Goal: Find specific page/section: Find specific page/section

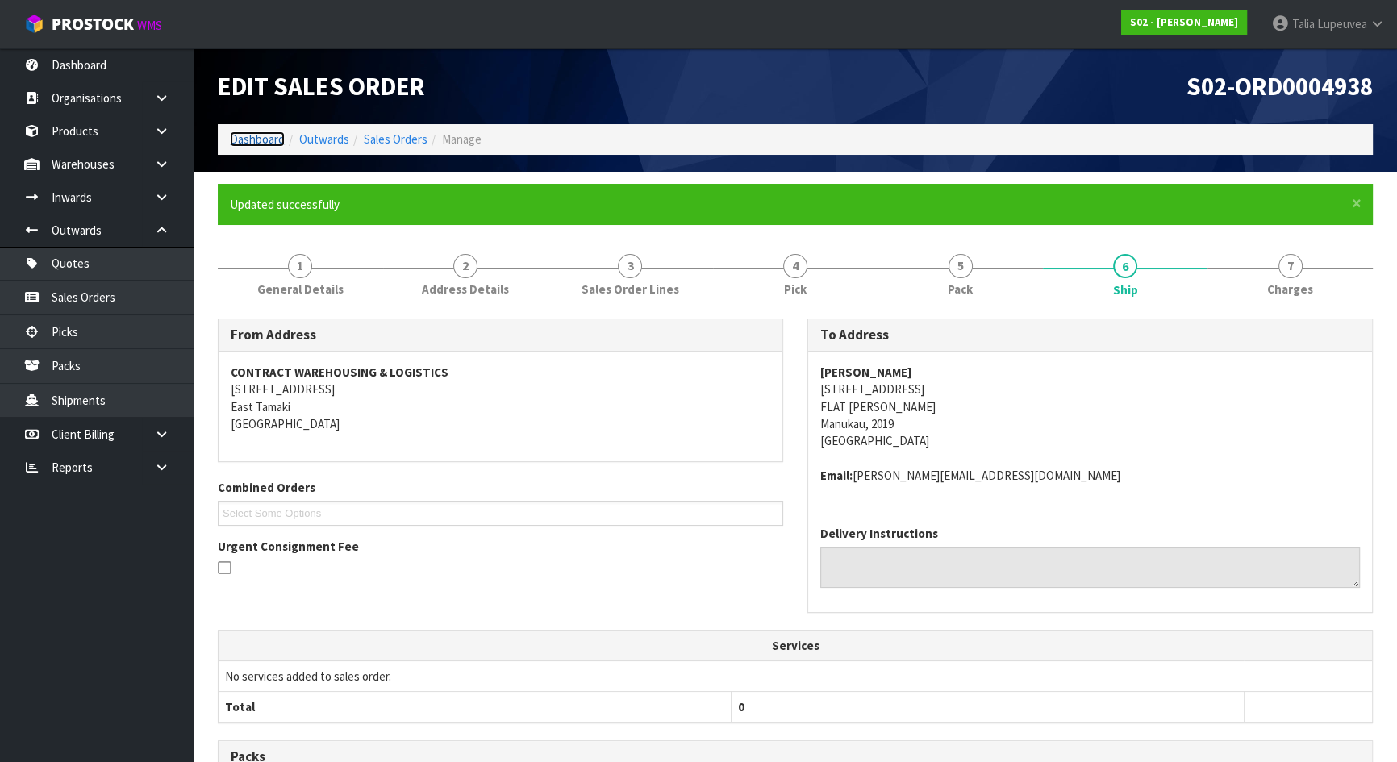
click at [263, 137] on link "Dashboard" at bounding box center [257, 138] width 55 height 15
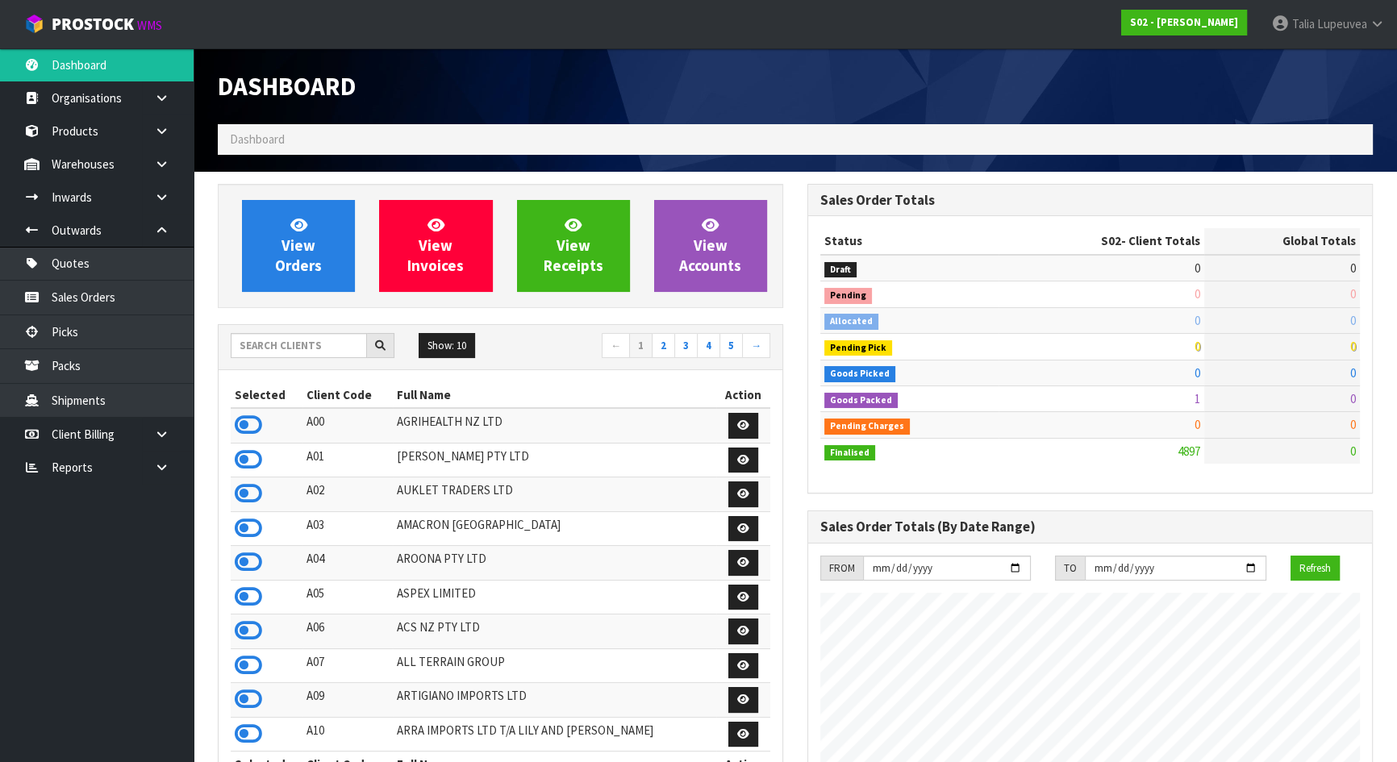
scroll to position [1219, 589]
click at [294, 348] on input "text" at bounding box center [299, 345] width 136 height 25
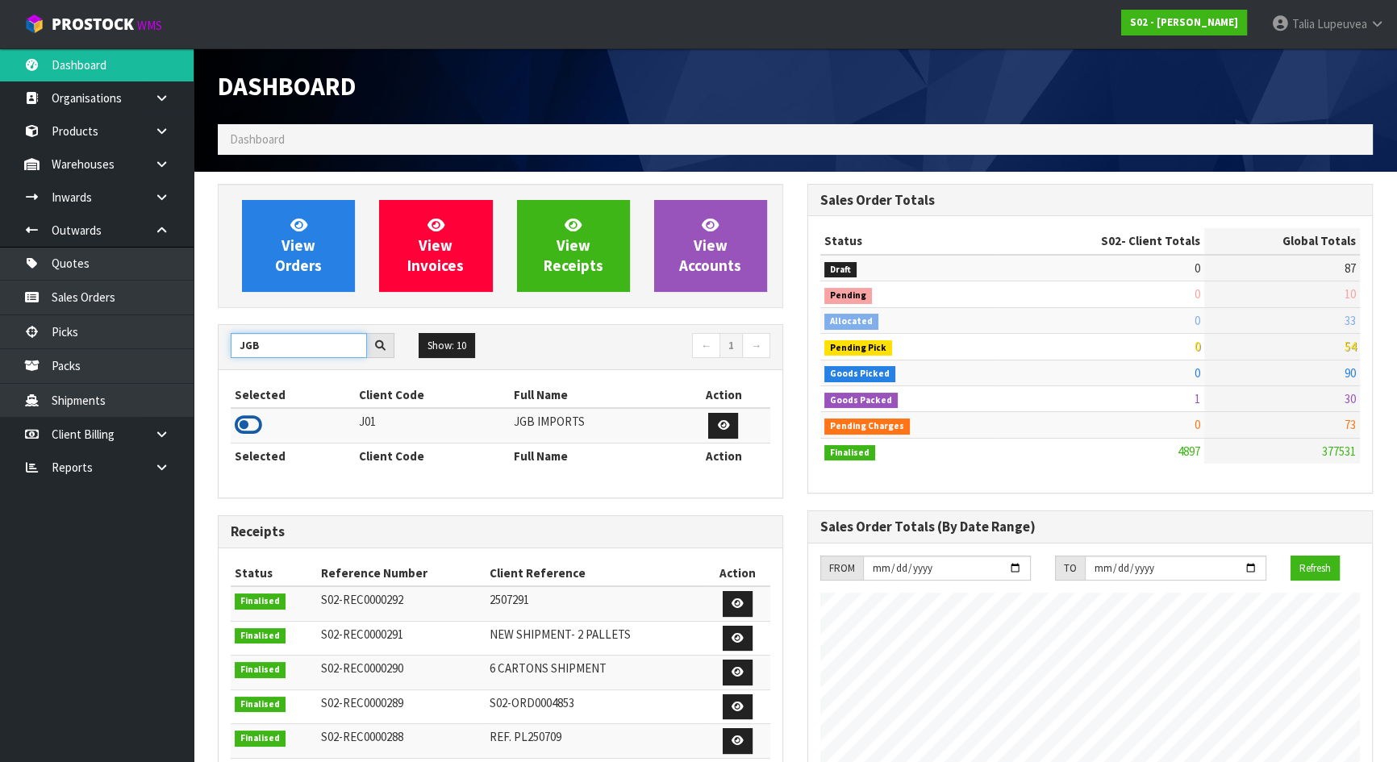
type input "JGB"
click at [244, 433] on icon at bounding box center [248, 425] width 27 height 24
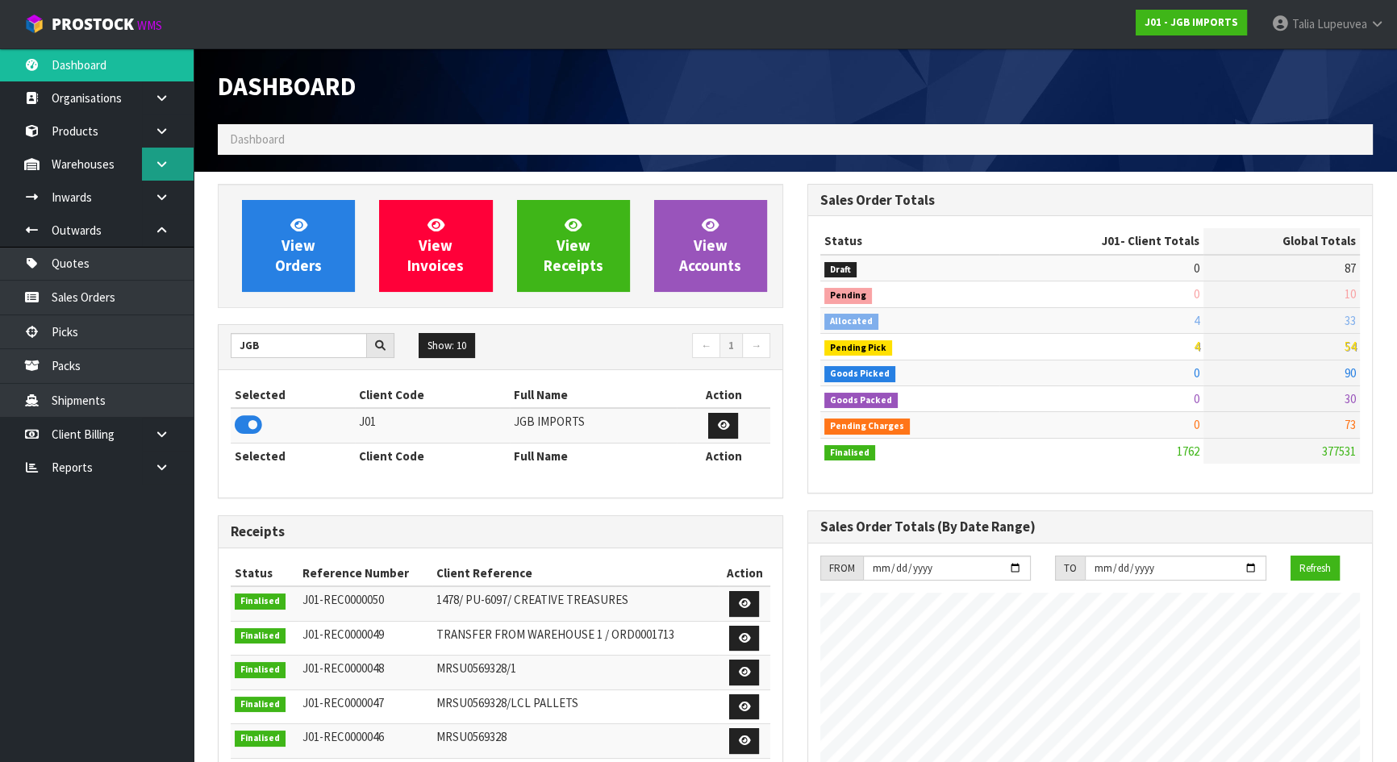
click at [179, 158] on link at bounding box center [168, 164] width 52 height 33
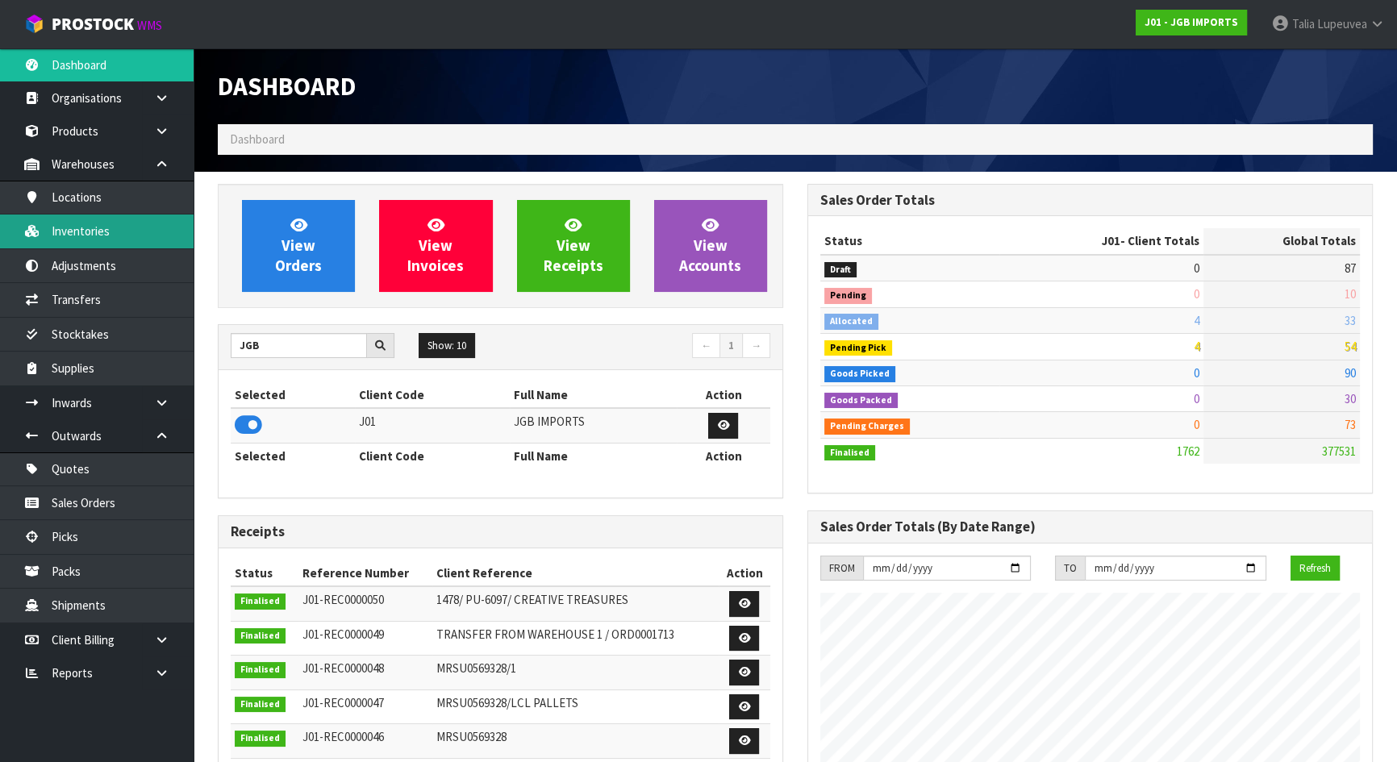
click at [157, 218] on link "Inventories" at bounding box center [97, 231] width 194 height 33
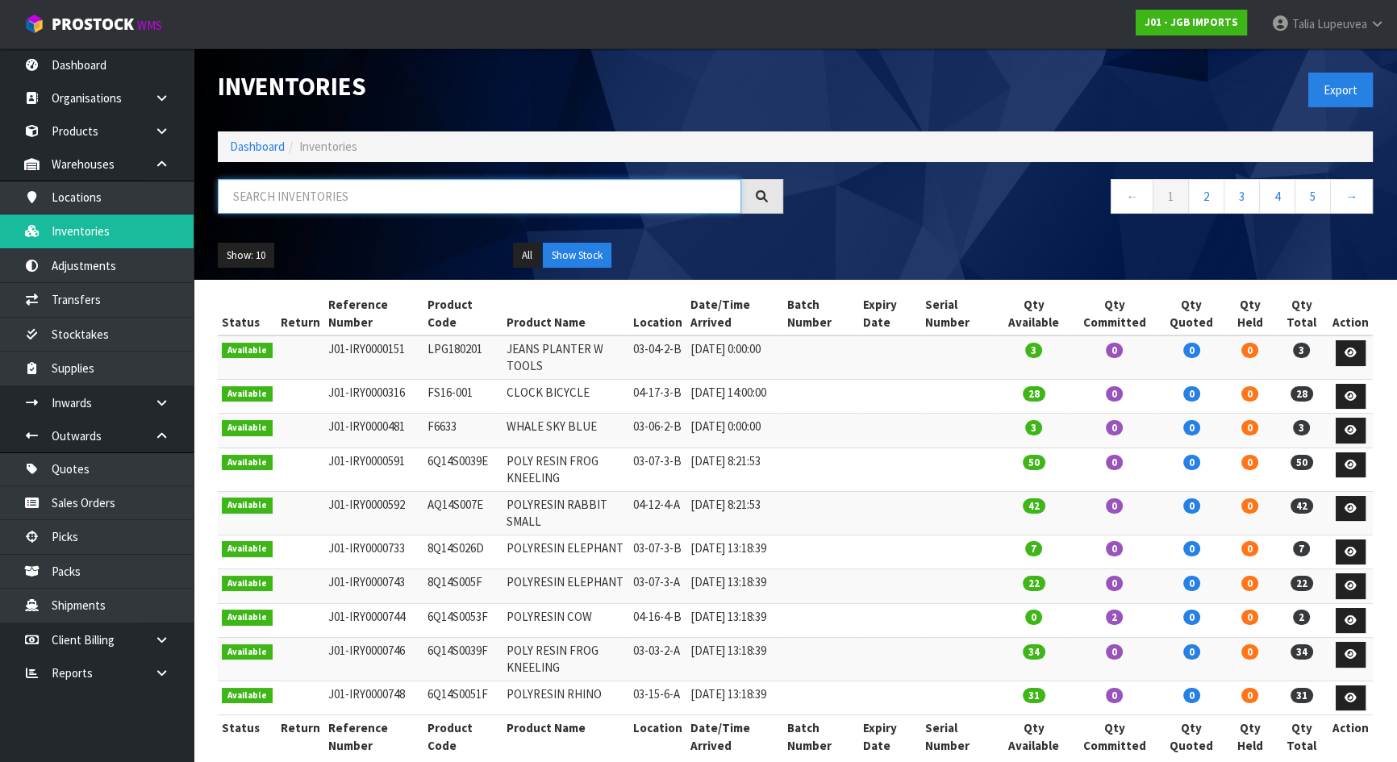
click at [365, 202] on input "text" at bounding box center [479, 196] width 523 height 35
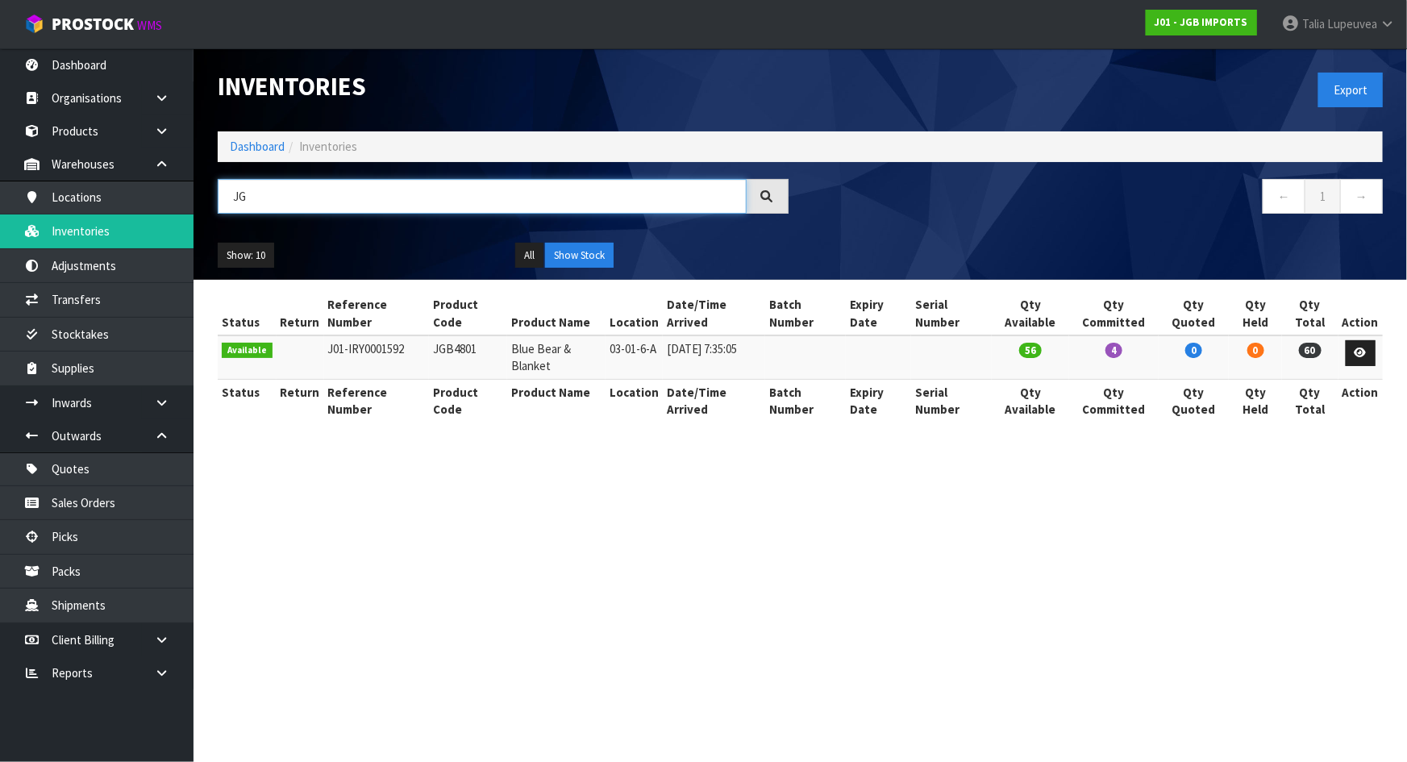
type input "J"
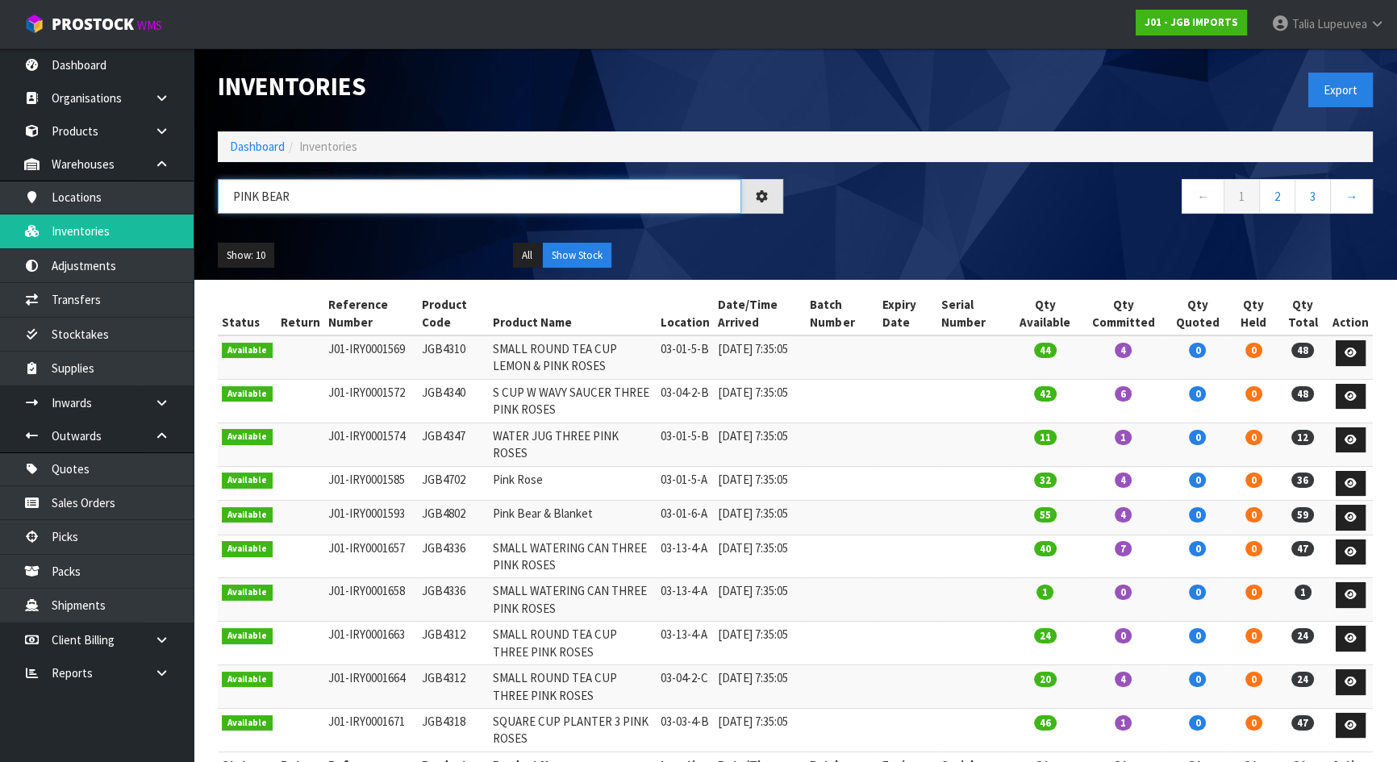
type input "PINK BEAR"
